Goal: Register for event/course

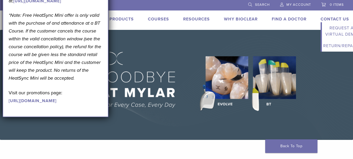
click at [334, 18] on link "Contact Us" at bounding box center [335, 18] width 28 height 5
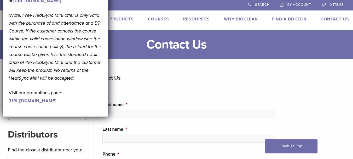
drag, startPoint x: 32, startPoint y: 4, endPoint x: 39, endPoint y: 12, distance: 10.0
click at [52, 4] on link "[URL][DOMAIN_NAME]" at bounding box center [37, 0] width 48 height 5
